Goal: Task Accomplishment & Management: Manage account settings

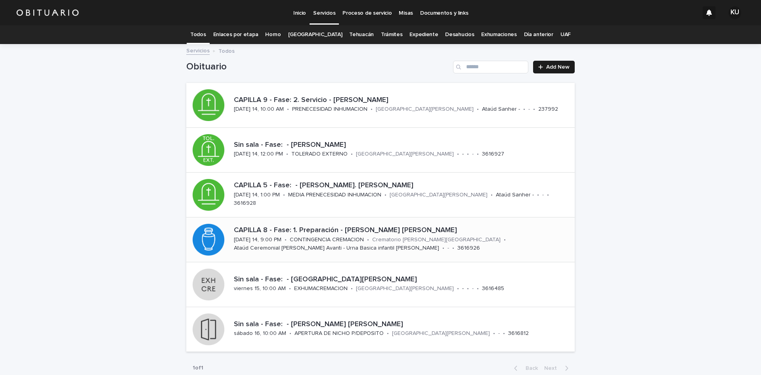
click at [343, 237] on p "CONTINGENCIA CREMACION" at bounding box center [327, 239] width 74 height 7
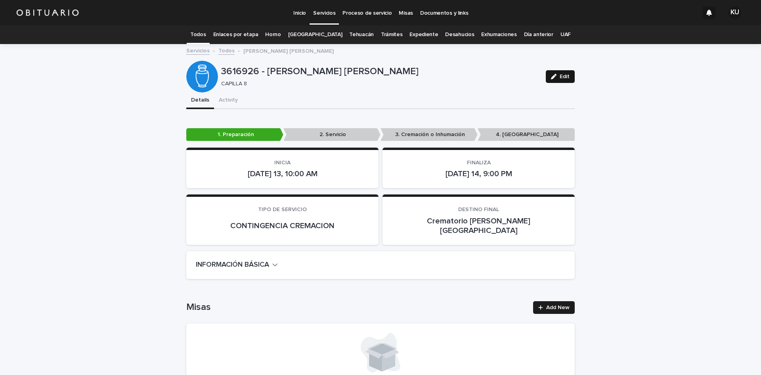
click at [551, 73] on button "Edit" at bounding box center [560, 76] width 29 height 13
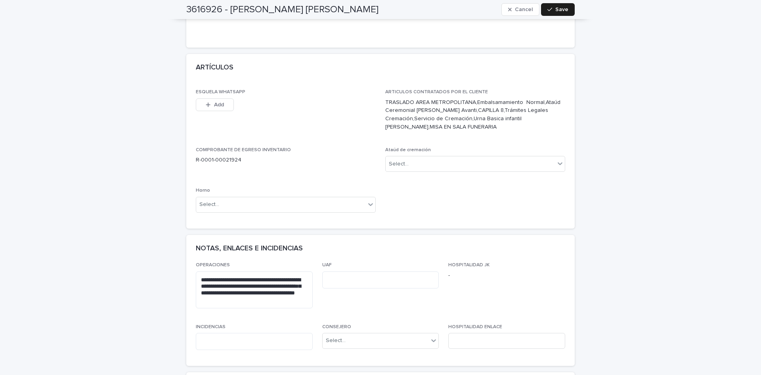
scroll to position [291, 0]
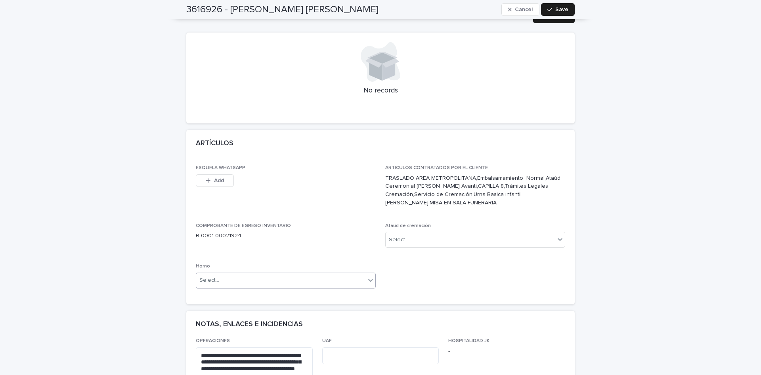
click at [355, 273] on div "Select..." at bounding box center [280, 279] width 169 height 13
click at [218, 298] on span "Horno B" at bounding box center [209, 299] width 25 height 9
click at [403, 235] on div "Select..." at bounding box center [399, 239] width 20 height 8
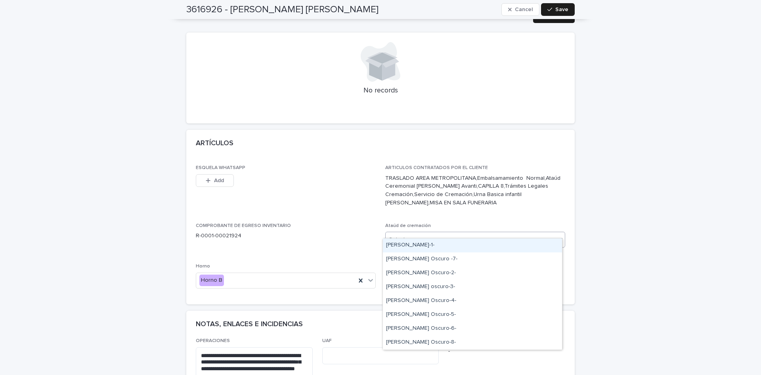
click at [431, 245] on div "[PERSON_NAME]-1-" at bounding box center [472, 245] width 179 height 14
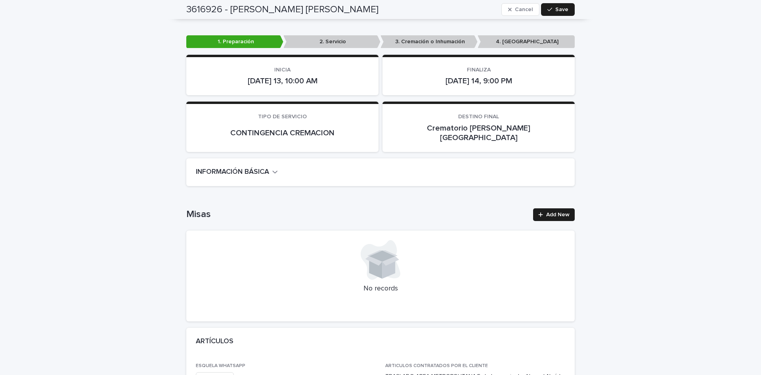
scroll to position [127, 0]
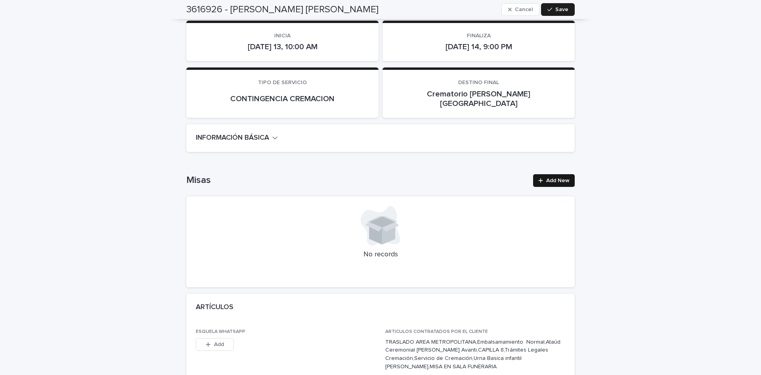
click at [550, 178] on span "Add New" at bounding box center [557, 181] width 23 height 6
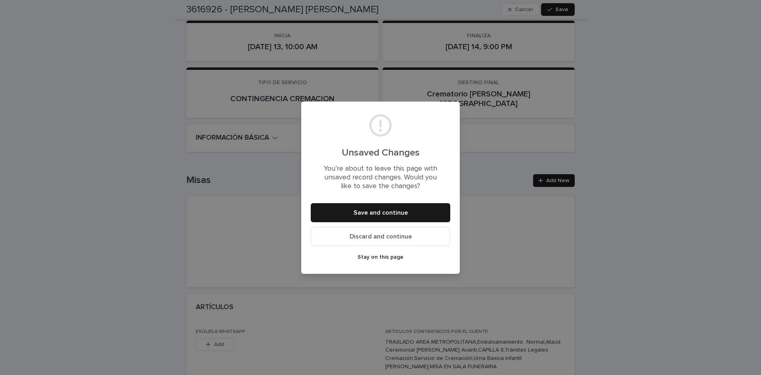
click at [409, 215] on button "Save and continue" at bounding box center [381, 212] width 140 height 19
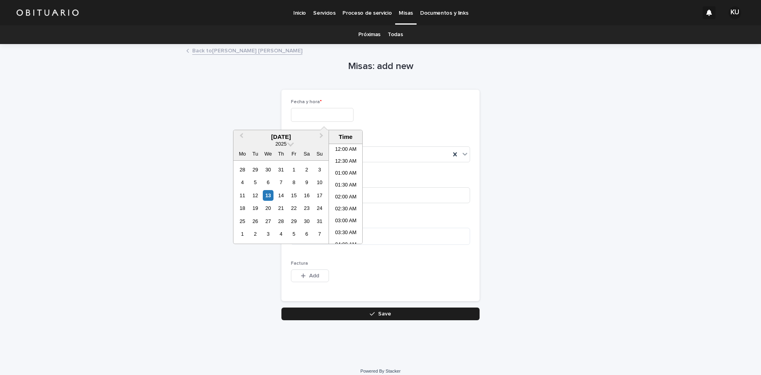
click at [327, 118] on input "text" at bounding box center [322, 115] width 63 height 14
click at [278, 196] on div "14" at bounding box center [280, 195] width 11 height 11
click at [342, 191] on li "05:00 PM" at bounding box center [346, 193] width 34 height 12
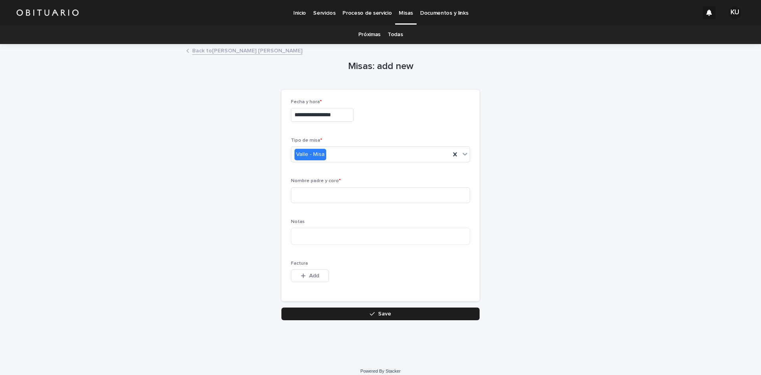
type input "**********"
click at [341, 190] on input at bounding box center [380, 195] width 179 height 16
type input "*"
type input "**********"
click at [359, 312] on button "Save" at bounding box center [380, 313] width 198 height 13
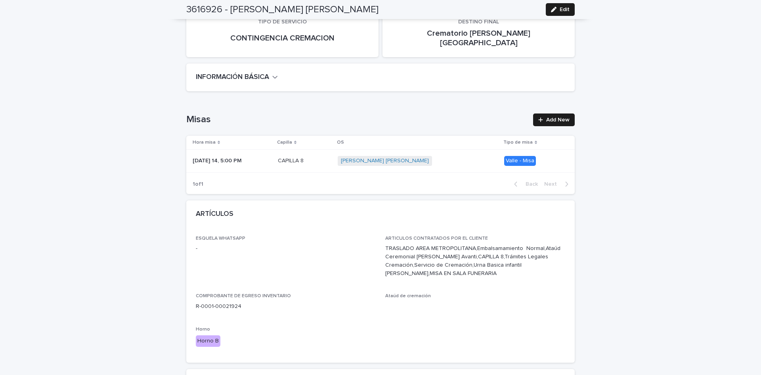
scroll to position [231, 0]
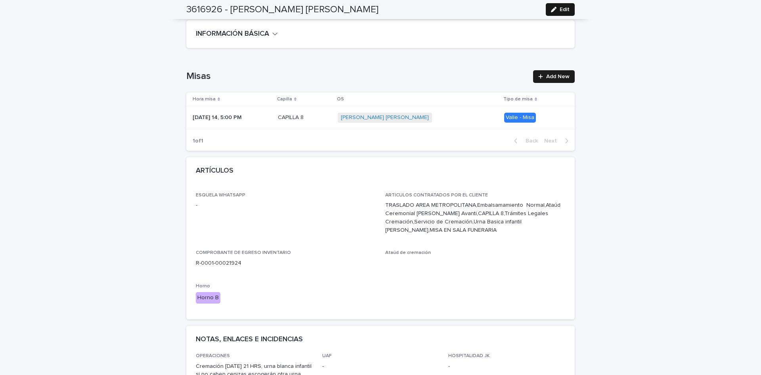
click at [566, 8] on span "Edit" at bounding box center [565, 10] width 10 height 6
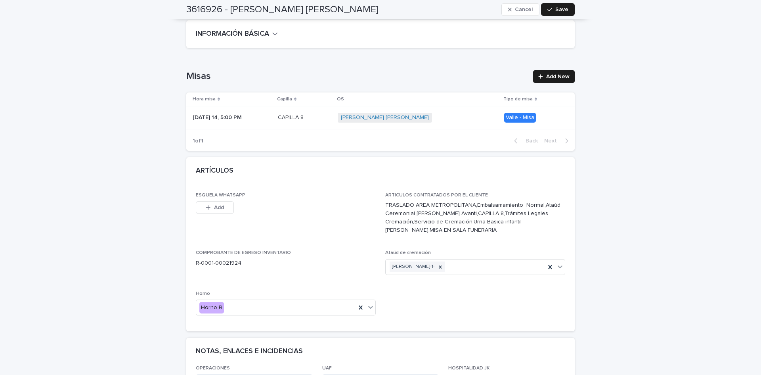
drag, startPoint x: 567, startPoint y: 11, endPoint x: 546, endPoint y: 2, distance: 22.7
click at [567, 11] on button "Save" at bounding box center [558, 9] width 34 height 13
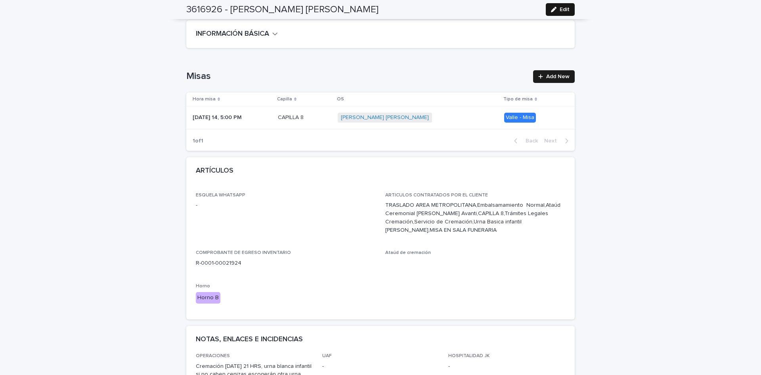
click at [552, 11] on icon "button" at bounding box center [554, 10] width 6 height 6
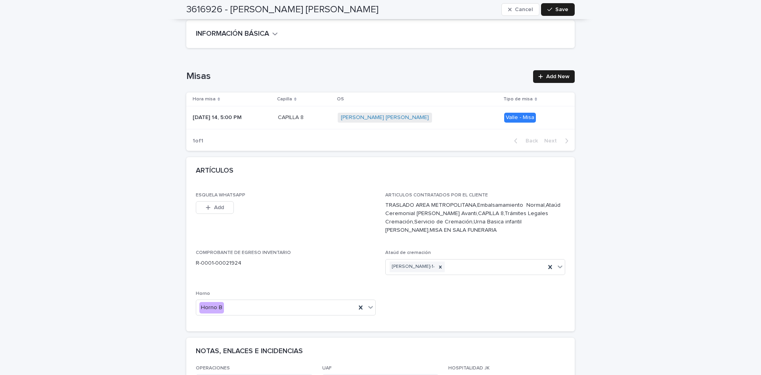
click at [549, 10] on icon "button" at bounding box center [549, 10] width 5 height 4
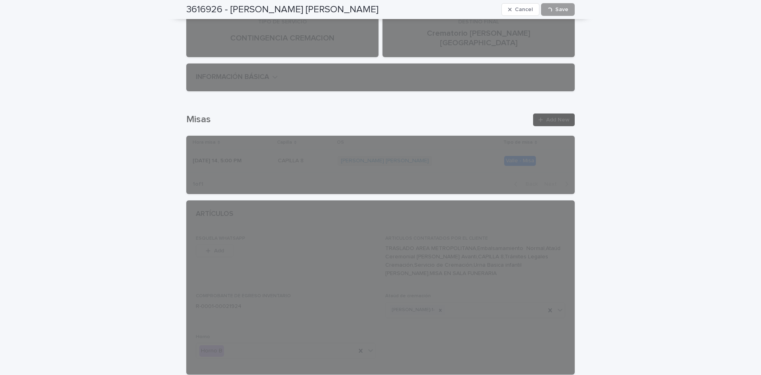
scroll to position [0, 0]
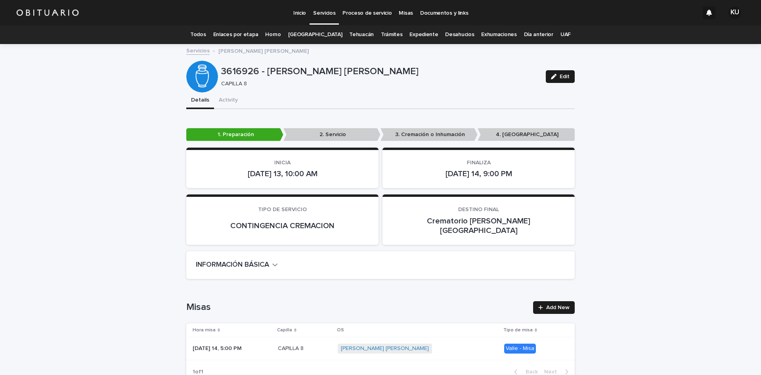
click at [326, 14] on p "Servicios" at bounding box center [324, 8] width 22 height 17
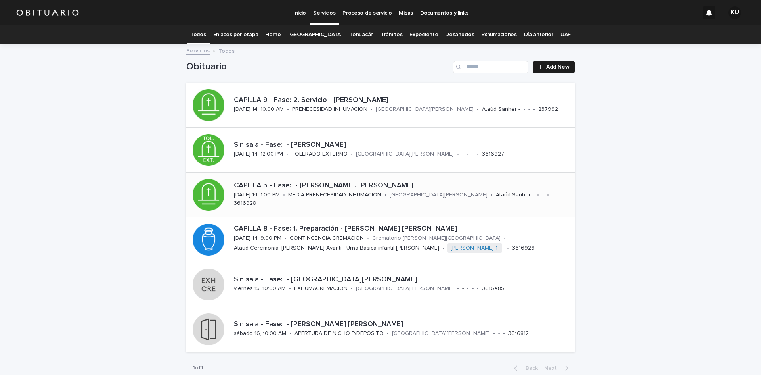
click at [507, 203] on div "CAPILLA 5 - Fase: - [PERSON_NAME]. [PERSON_NAME] [DATE] 14, 1:00 PM • MEDIA PRE…" at bounding box center [403, 194] width 344 height 33
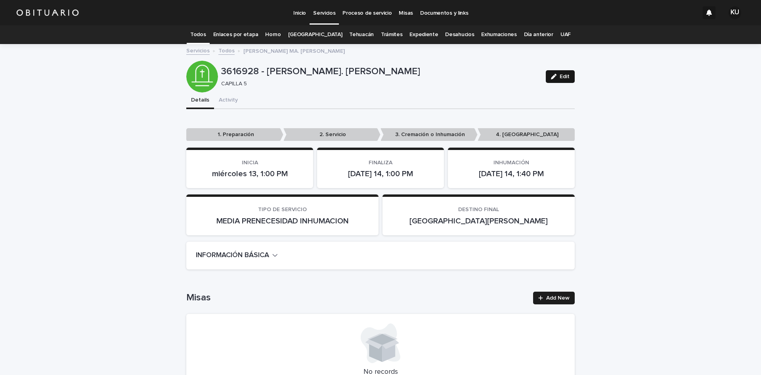
click at [560, 76] on span "Edit" at bounding box center [565, 77] width 10 height 6
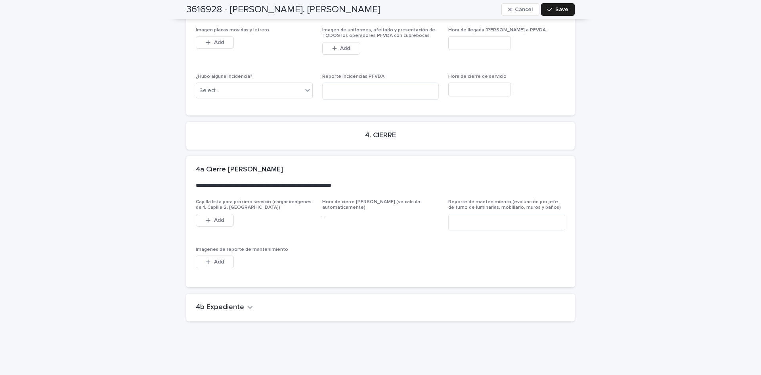
click at [214, 303] on h2 "4b Expediente" at bounding box center [220, 307] width 48 height 9
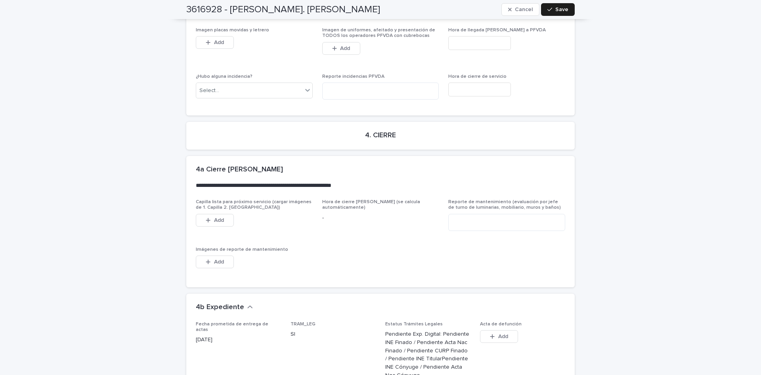
scroll to position [2405, 0]
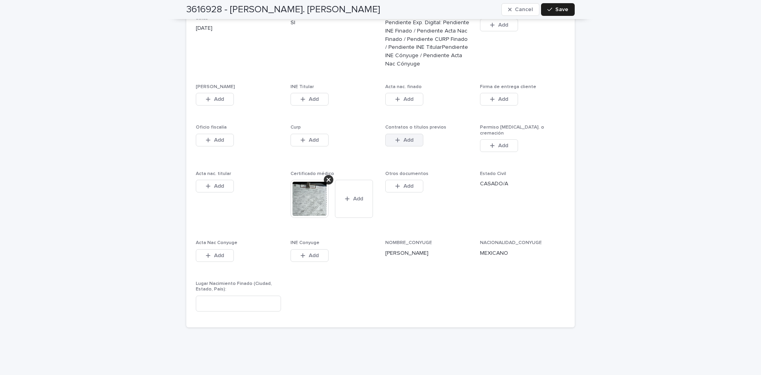
click at [398, 137] on div "button" at bounding box center [399, 140] width 8 height 6
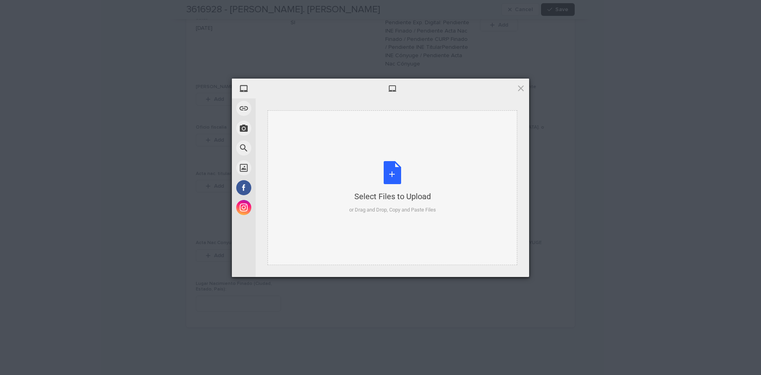
click at [501, 235] on div "Select Files to Upload or Drag and Drop, Copy and Paste Files" at bounding box center [393, 187] width 250 height 155
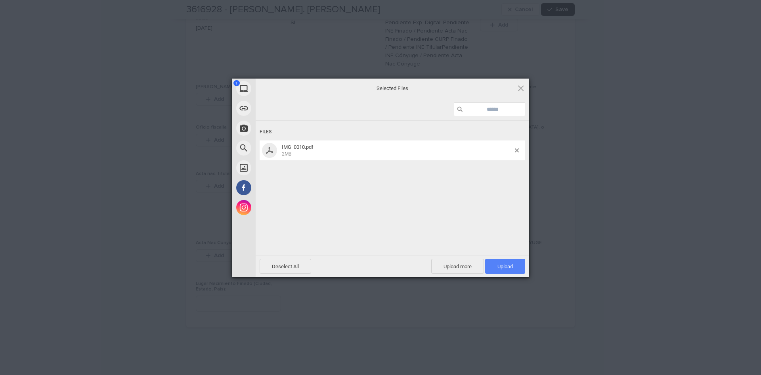
click at [509, 267] on span "Upload 1" at bounding box center [504, 266] width 15 height 6
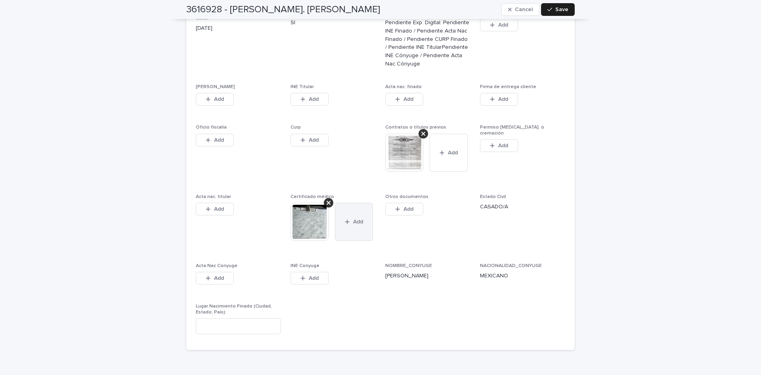
click at [352, 217] on button "Add" at bounding box center [354, 222] width 38 height 38
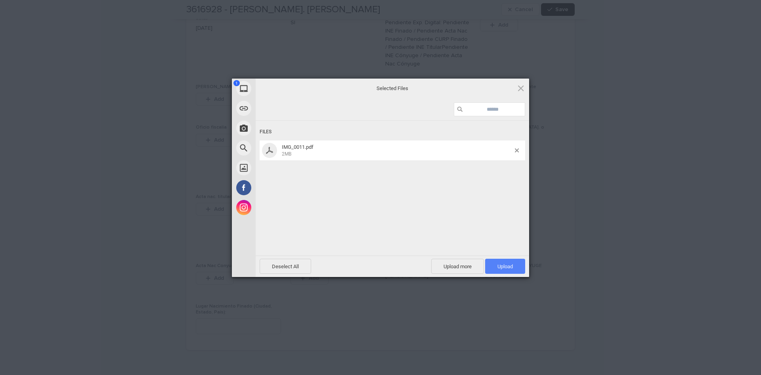
click at [499, 263] on span "Upload 1" at bounding box center [504, 266] width 15 height 6
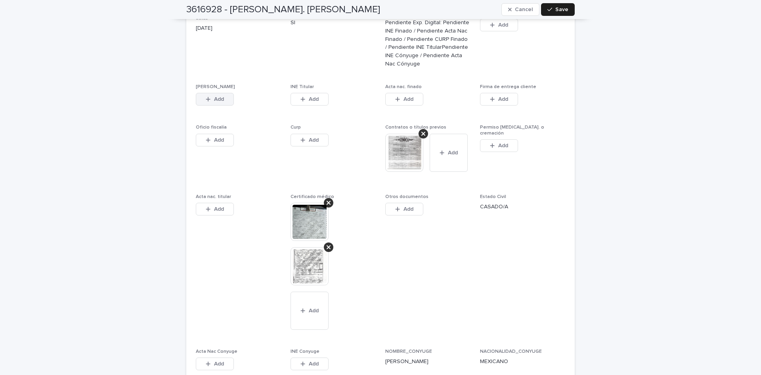
click at [214, 96] on span "Add" at bounding box center [219, 99] width 10 height 6
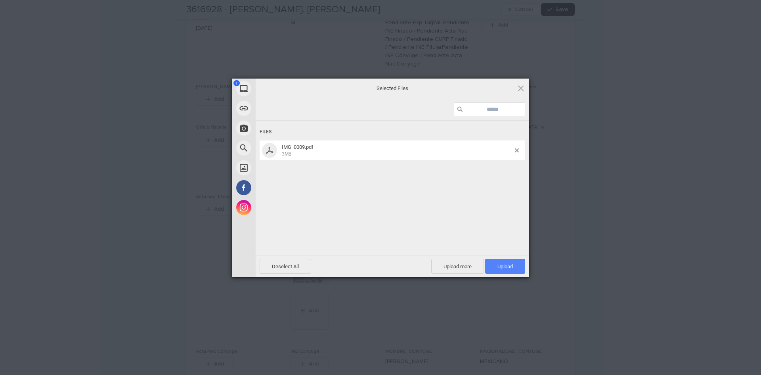
click at [500, 266] on span "Upload 1" at bounding box center [504, 266] width 15 height 6
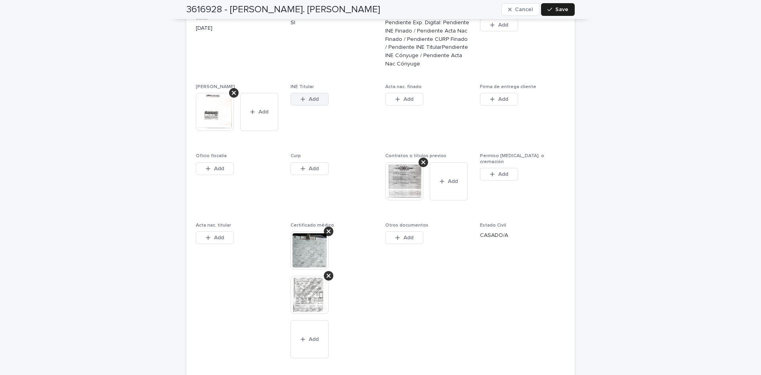
click at [306, 93] on button "Add" at bounding box center [310, 99] width 38 height 13
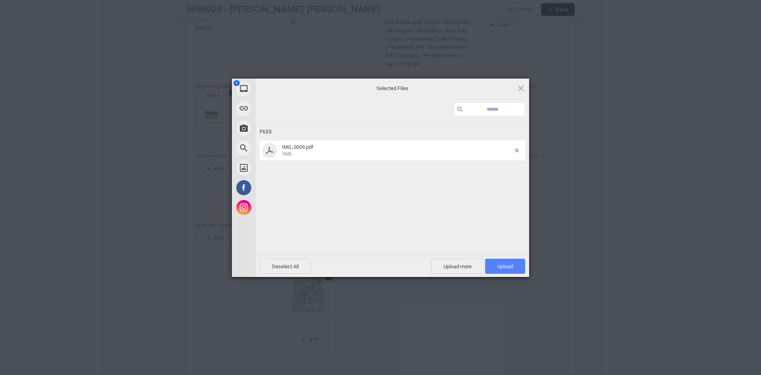
click at [498, 271] on span "Upload 1" at bounding box center [505, 265] width 40 height 15
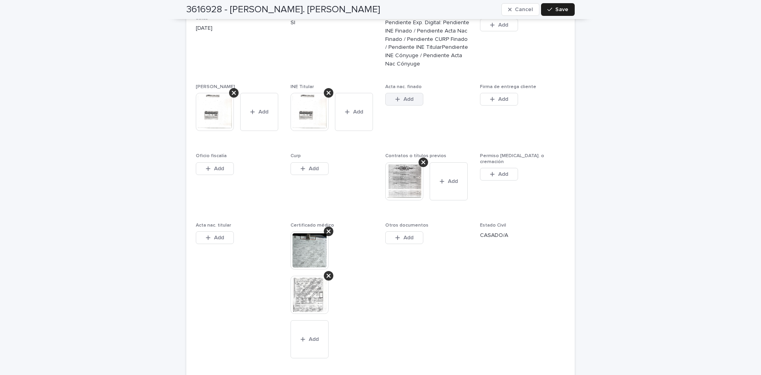
click at [394, 93] on button "Add" at bounding box center [404, 99] width 38 height 13
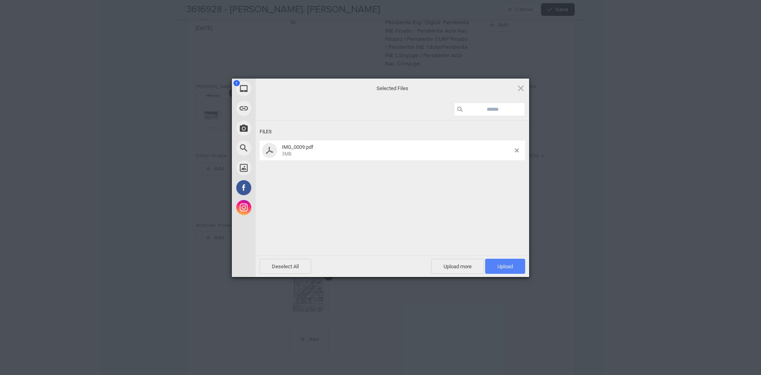
click at [496, 266] on span "Upload 1" at bounding box center [505, 265] width 40 height 15
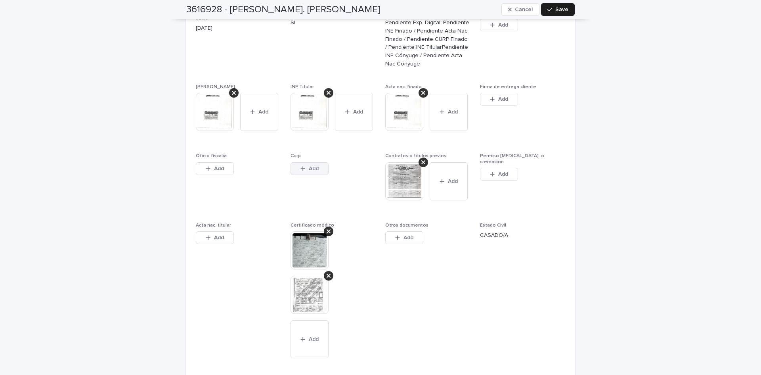
click at [325, 162] on button "Add" at bounding box center [310, 168] width 38 height 13
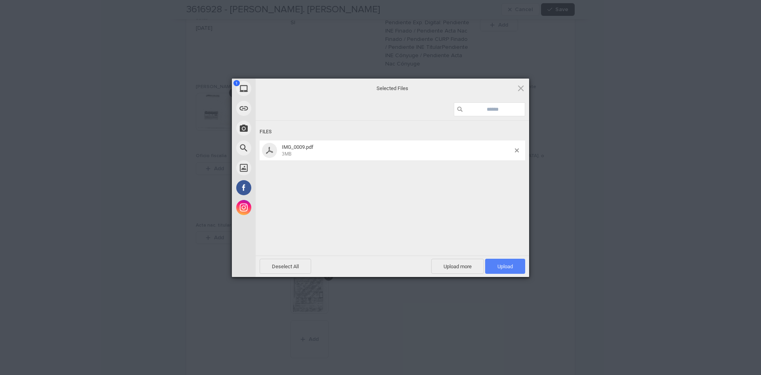
click at [513, 273] on span "Upload 1" at bounding box center [505, 265] width 40 height 15
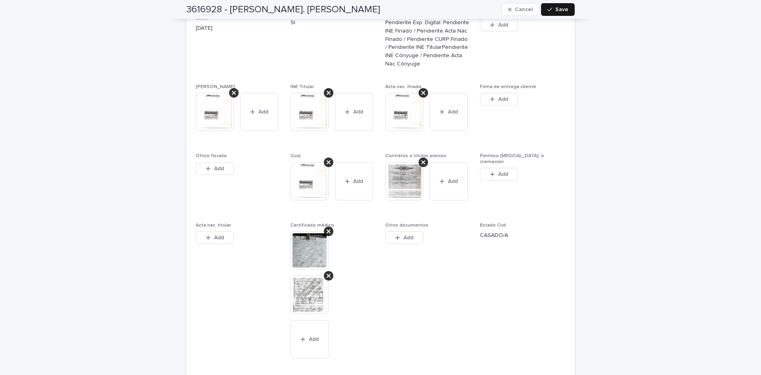
click at [550, 15] on button "Save" at bounding box center [558, 9] width 34 height 13
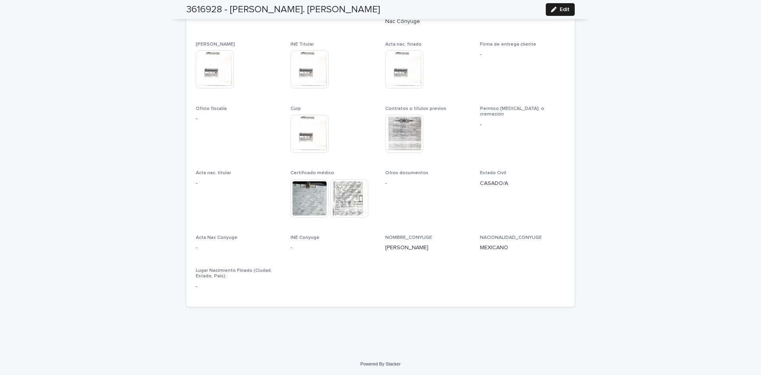
scroll to position [2185, 0]
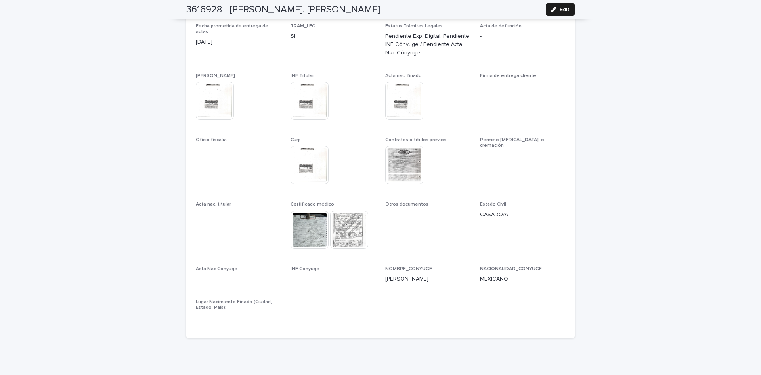
click at [314, 146] on img at bounding box center [310, 165] width 38 height 38
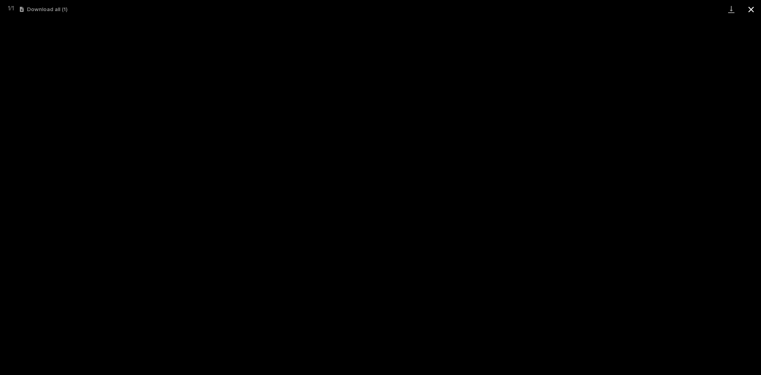
click at [751, 7] on button "Close gallery" at bounding box center [751, 9] width 20 height 19
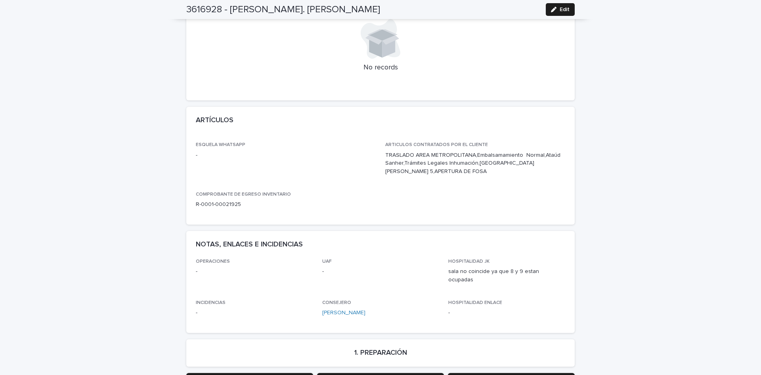
scroll to position [0, 0]
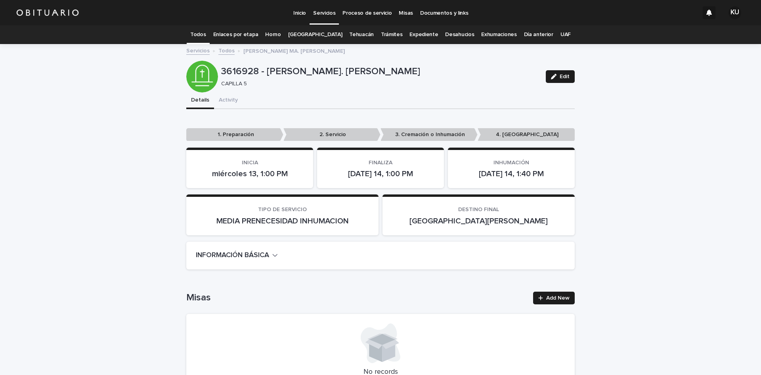
click at [329, 14] on p "Servicios" at bounding box center [324, 8] width 22 height 17
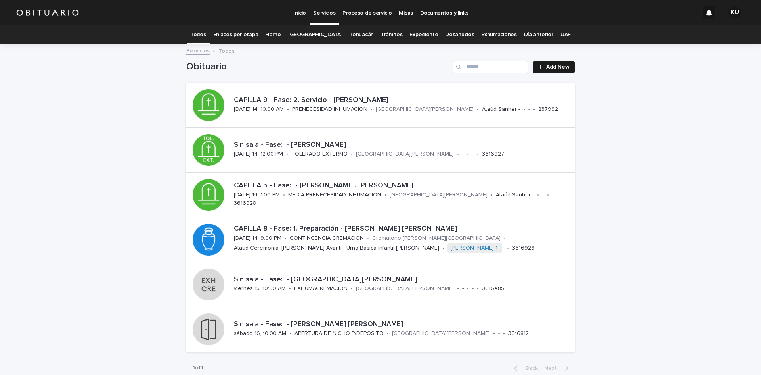
click at [320, 10] on p "Servicios" at bounding box center [324, 8] width 22 height 17
click at [403, 190] on p "CAPILLA 5 - Fase: - [PERSON_NAME]. [PERSON_NAME]" at bounding box center [403, 185] width 338 height 9
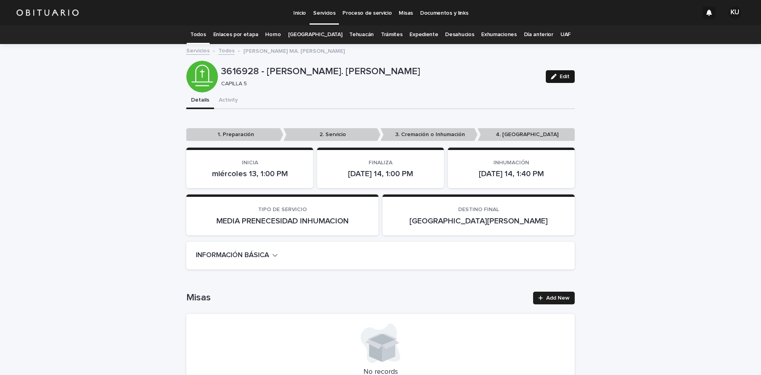
click at [560, 78] on span "Edit" at bounding box center [565, 77] width 10 height 6
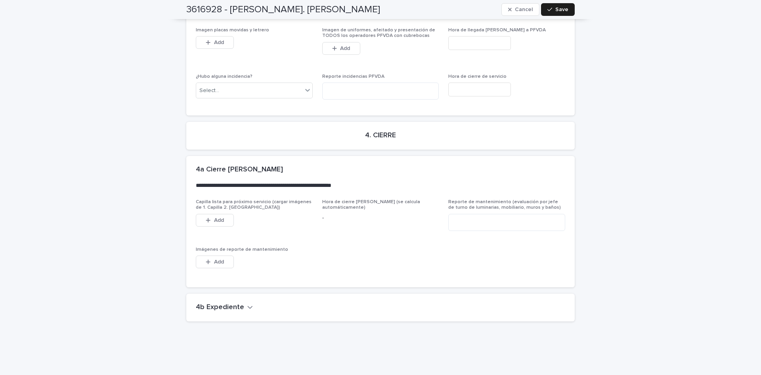
click at [224, 303] on h2 "4b Expediente" at bounding box center [220, 307] width 48 height 9
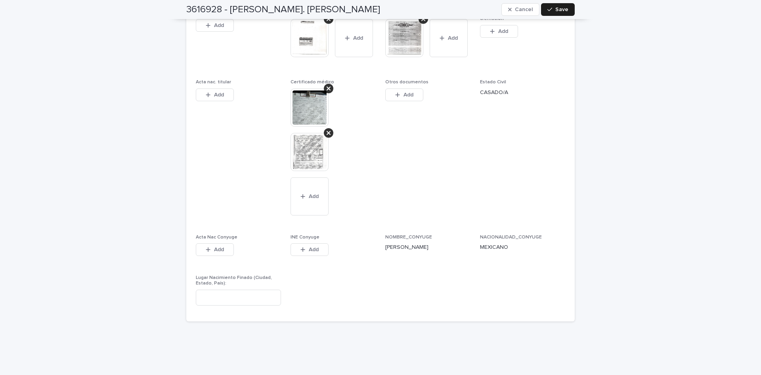
scroll to position [2421, 0]
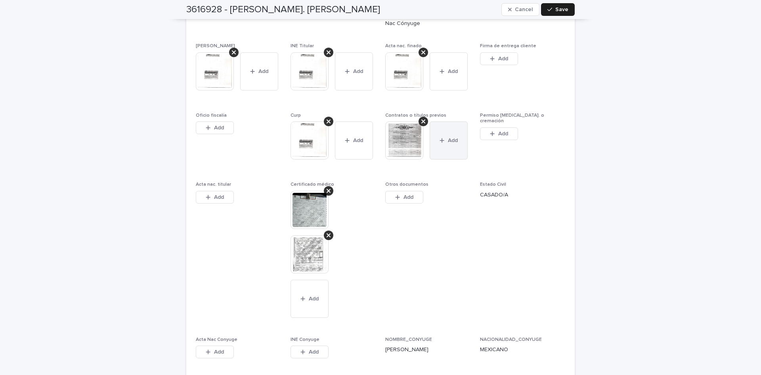
click at [457, 138] on button "Add" at bounding box center [449, 140] width 38 height 38
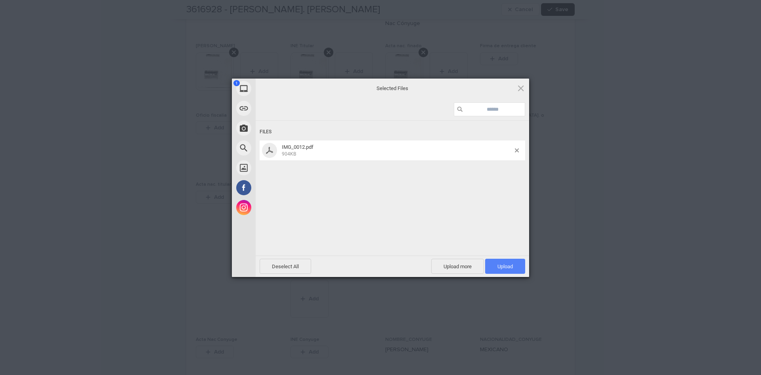
click at [500, 266] on span "Upload 1" at bounding box center [504, 266] width 15 height 6
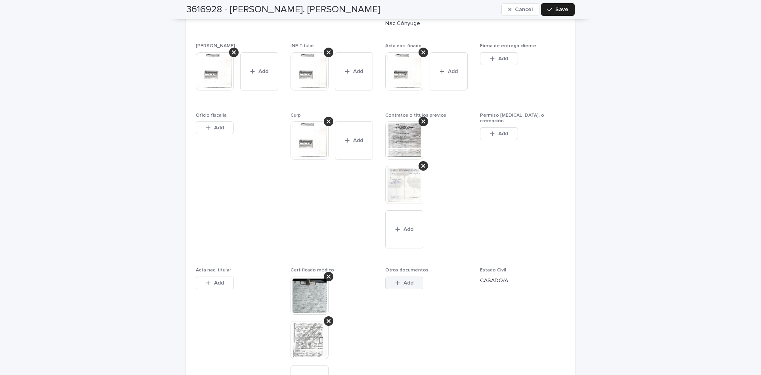
click at [405, 280] on span "Add" at bounding box center [408, 283] width 10 height 6
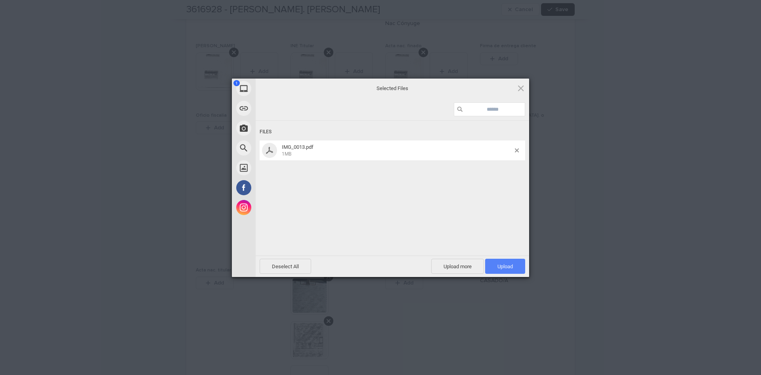
click at [495, 262] on span "Upload 1" at bounding box center [505, 265] width 40 height 15
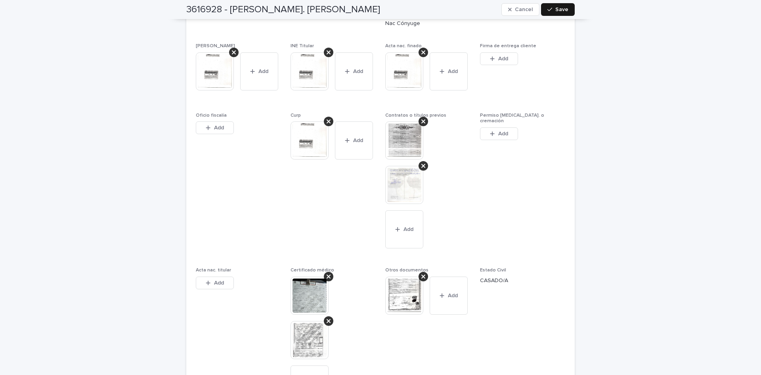
click at [551, 11] on div "button" at bounding box center [551, 10] width 8 height 6
